Goal: Information Seeking & Learning: Learn about a topic

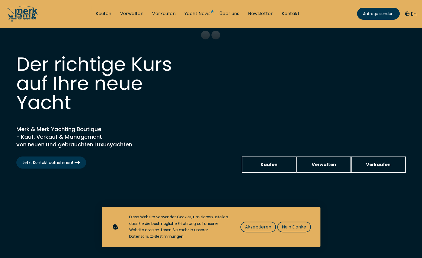
click at [257, 224] on span "Akzeptieren" at bounding box center [258, 226] width 26 height 7
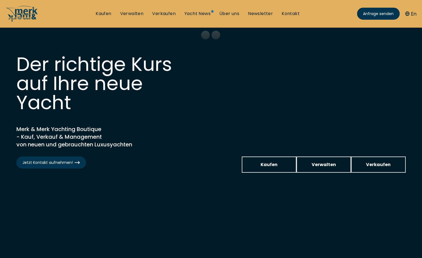
click at [165, 13] on link "Verkaufen" at bounding box center [164, 14] width 24 height 6
select select "sell"
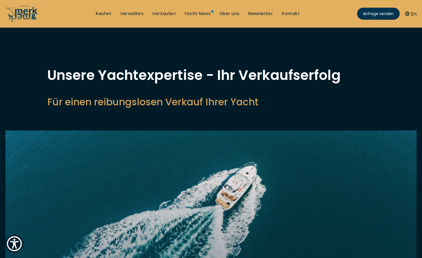
click at [133, 14] on link "Verwalten" at bounding box center [132, 14] width 24 height 6
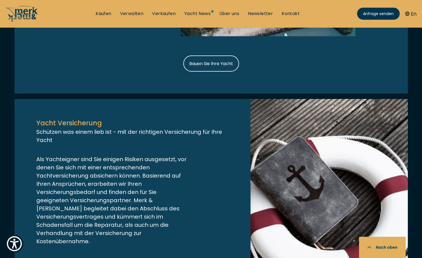
scroll to position [875, 0]
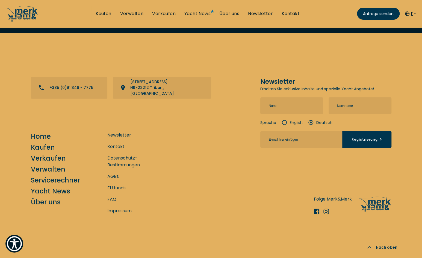
scroll to position [2161, 0]
click at [119, 212] on link "Impressum" at bounding box center [119, 210] width 24 height 7
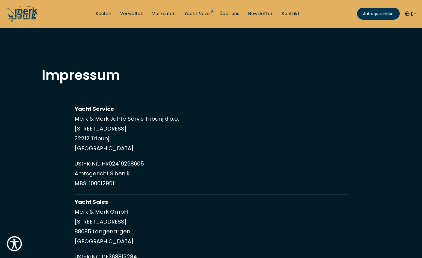
click at [229, 14] on link "Über uns" at bounding box center [230, 14] width 20 height 6
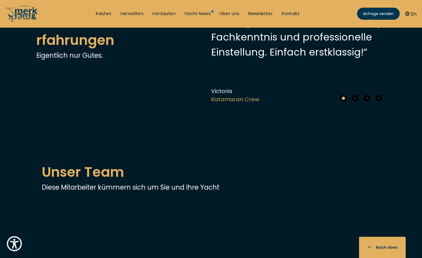
scroll to position [1203, 0]
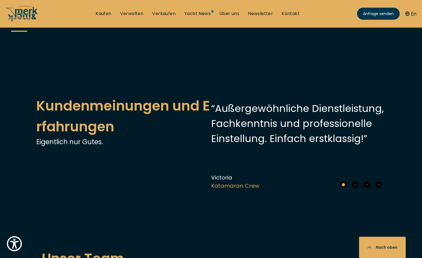
click at [26, 24] on div "Next slide" at bounding box center [24, 18] width 11 height 11
click at [27, 24] on div "Next slide" at bounding box center [24, 18] width 11 height 11
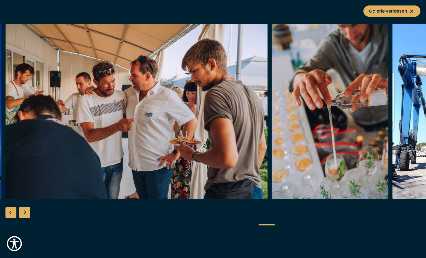
scroll to position [1012, 0]
click at [28, 208] on div "Next slide" at bounding box center [24, 212] width 11 height 11
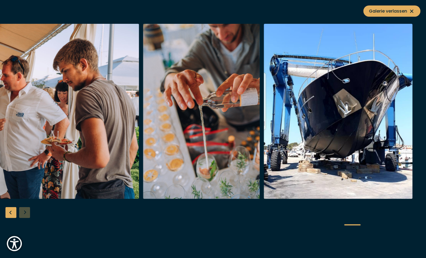
click at [10, 212] on div "Previous slide" at bounding box center [10, 212] width 11 height 11
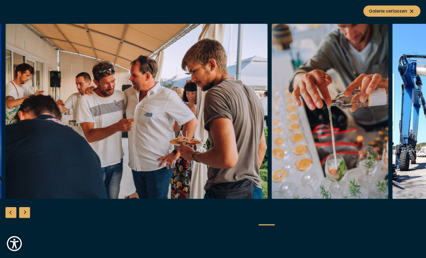
click at [11, 212] on div "Previous slide" at bounding box center [10, 212] width 11 height 11
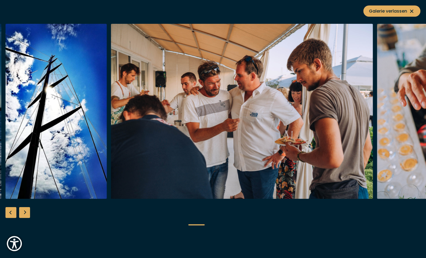
click at [11, 212] on div "Previous slide" at bounding box center [10, 212] width 11 height 11
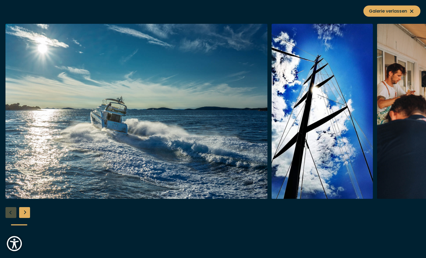
click at [25, 211] on div "Next slide" at bounding box center [24, 212] width 11 height 11
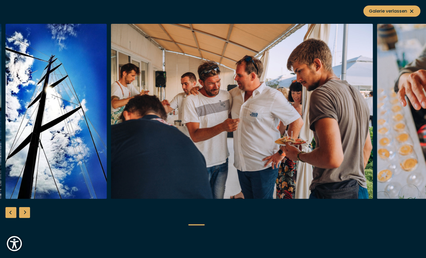
click at [26, 211] on div "Next slide" at bounding box center [24, 212] width 11 height 11
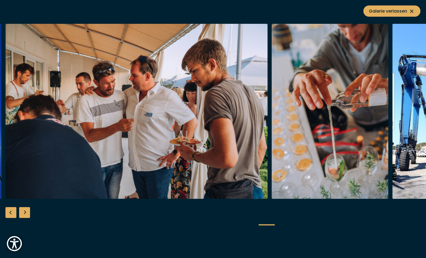
click at [25, 211] on div "Next slide" at bounding box center [24, 212] width 11 height 11
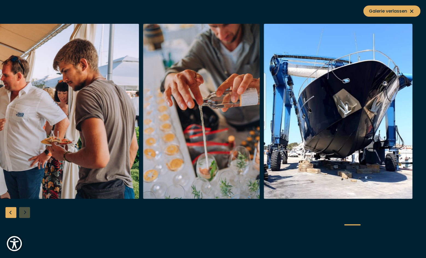
click at [26, 211] on div at bounding box center [213, 129] width 426 height 211
